Goal: Use online tool/utility: Use online tool/utility

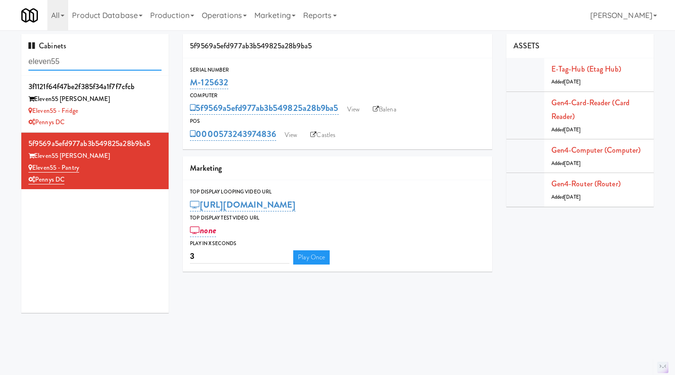
click at [55, 56] on input "eleven55" at bounding box center [94, 62] width 133 height 18
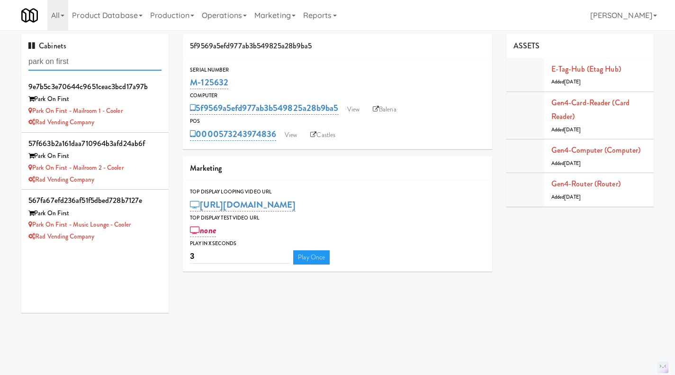
type input "park on first"
click at [152, 171] on div "Park on First - Mailroom 2 - Cooler" at bounding box center [94, 168] width 133 height 12
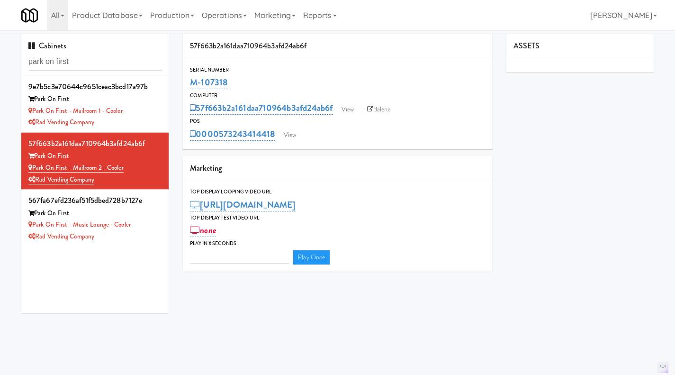
type input "3"
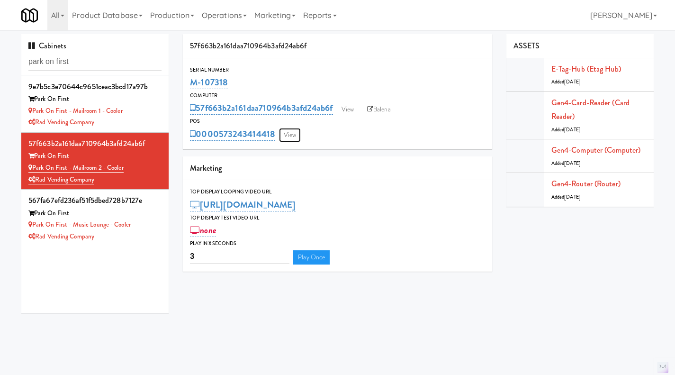
click at [286, 128] on link "View" at bounding box center [290, 135] width 22 height 14
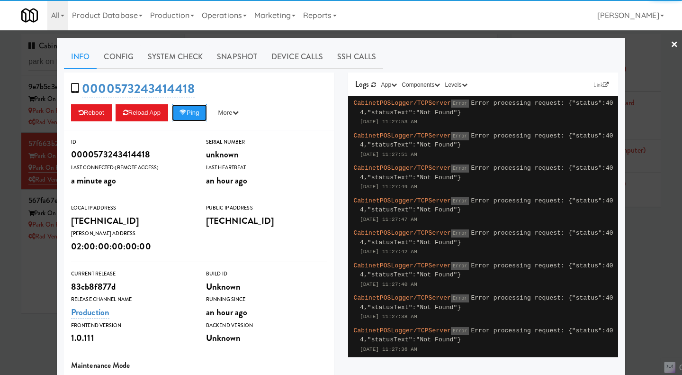
click at [188, 112] on button "Ping" at bounding box center [189, 112] width 35 height 17
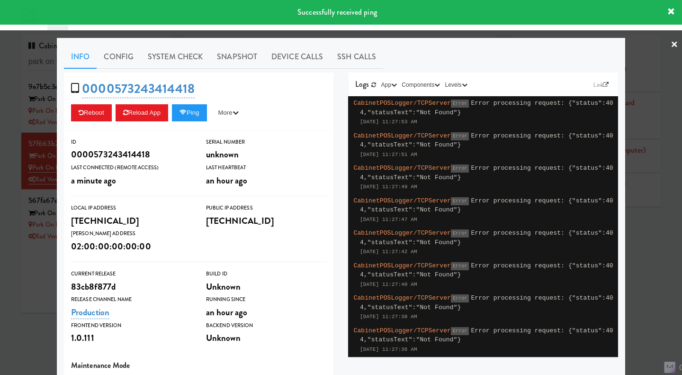
click at [156, 63] on link "System Check" at bounding box center [175, 57] width 69 height 24
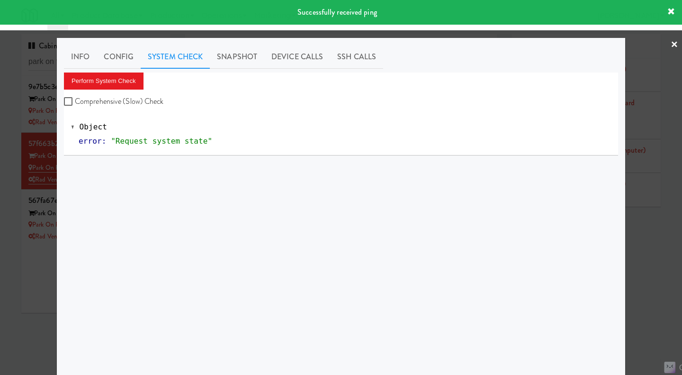
click at [114, 101] on label "Comprehensive (Slow) Check" at bounding box center [114, 101] width 100 height 14
click at [75, 101] on input "Comprehensive (Slow) Check" at bounding box center [69, 102] width 11 height 8
checkbox input "true"
click at [102, 77] on button "Perform System Check" at bounding box center [104, 80] width 80 height 17
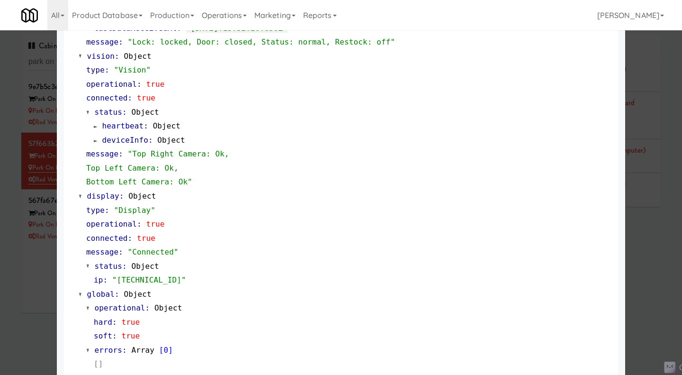
scroll to position [361, 0]
